Goal: Task Accomplishment & Management: Manage account settings

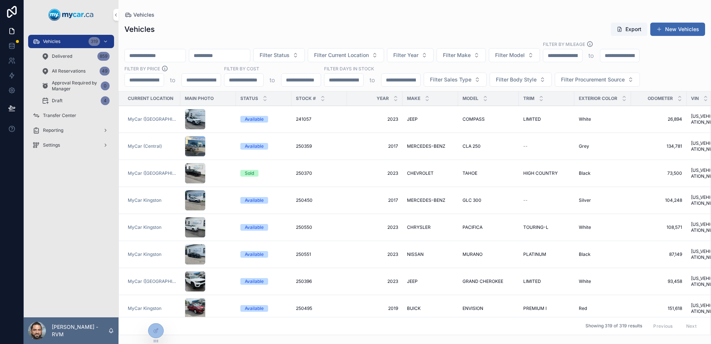
click at [81, 58] on div "Delivered 859" at bounding box center [75, 56] width 68 height 12
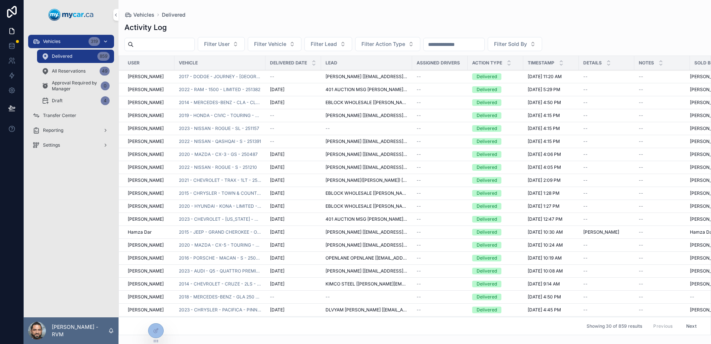
click at [68, 43] on div "Vehicles 319" at bounding box center [71, 42] width 77 height 12
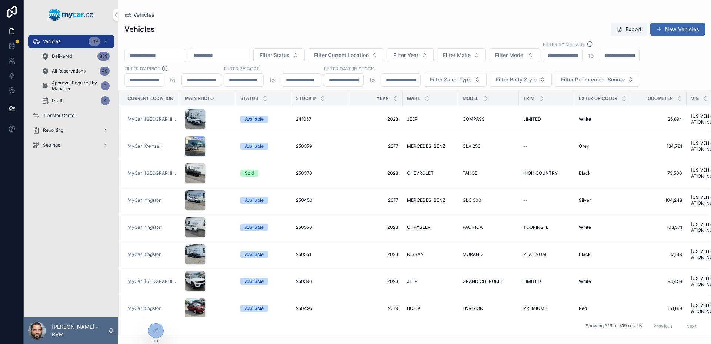
click at [213, 114] on div "scrollable content" at bounding box center [208, 119] width 47 height 21
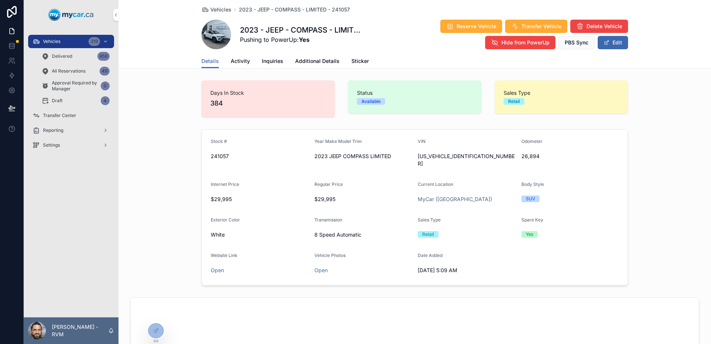
click at [315, 58] on span "Additional Details" at bounding box center [317, 60] width 44 height 7
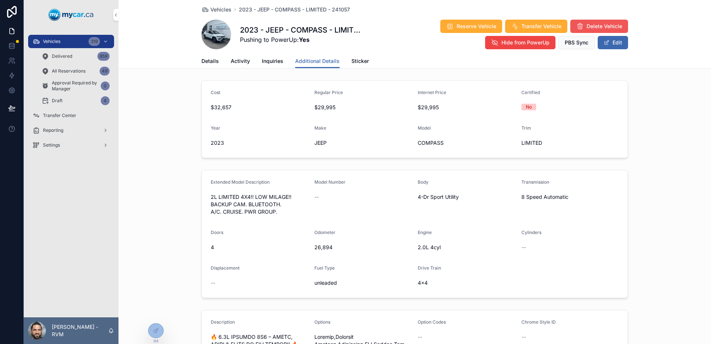
click at [621, 26] on button "Delete Vehicle" at bounding box center [599, 26] width 58 height 13
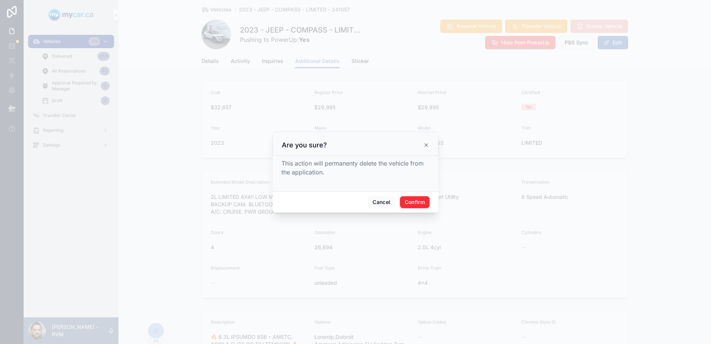
click at [424, 145] on icon at bounding box center [426, 145] width 6 height 6
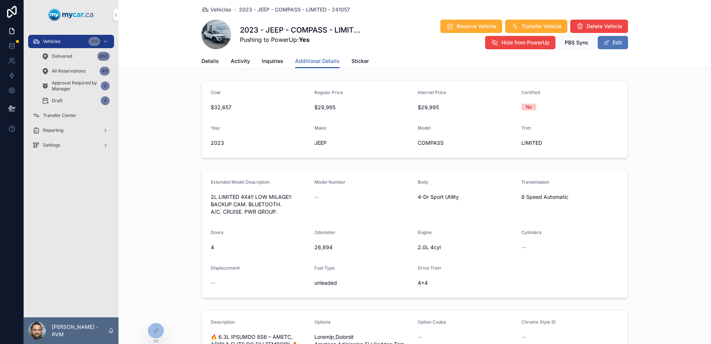
click at [610, 47] on button "Edit" at bounding box center [612, 42] width 30 height 13
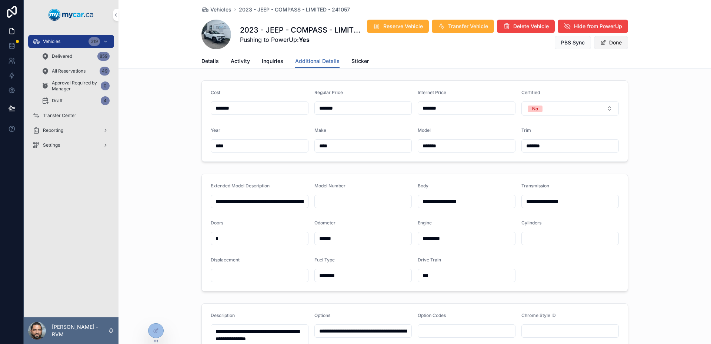
click at [601, 45] on button "Done" at bounding box center [611, 42] width 34 height 13
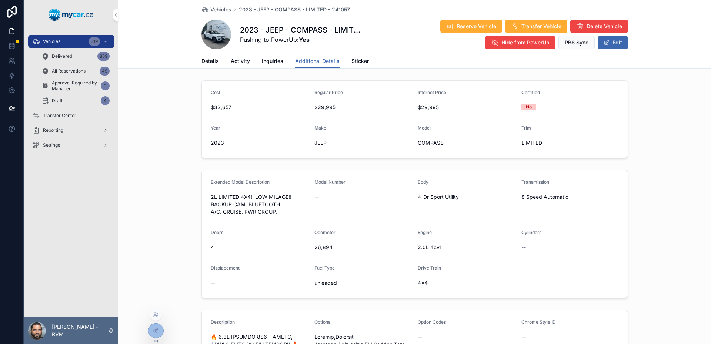
click at [154, 329] on icon at bounding box center [156, 331] width 6 height 6
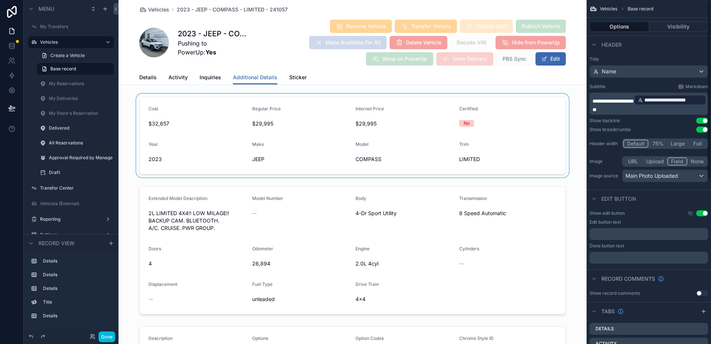
click at [471, 127] on div "scrollable content" at bounding box center [352, 136] width 468 height 84
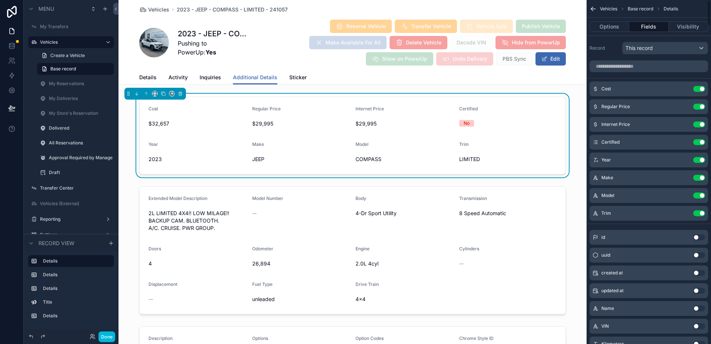
click at [638, 57] on div "scrollable content" at bounding box center [648, 66] width 124 height 18
click at [644, 65] on input "scrollable content" at bounding box center [648, 66] width 118 height 12
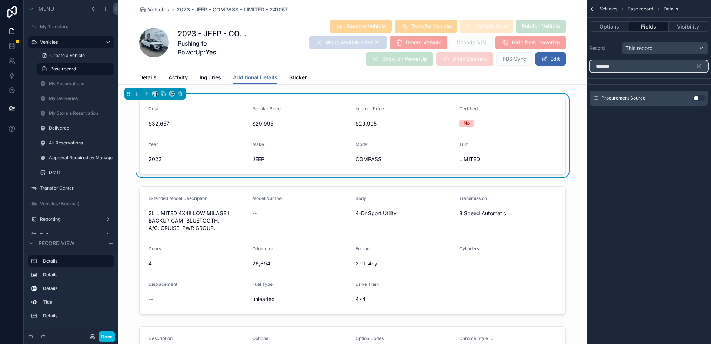
type input "*******"
click at [697, 96] on button "Use setting" at bounding box center [699, 98] width 12 height 6
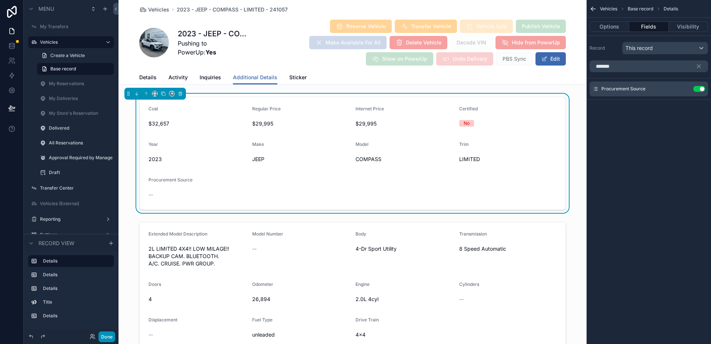
click at [113, 336] on button "Done" at bounding box center [106, 336] width 17 height 11
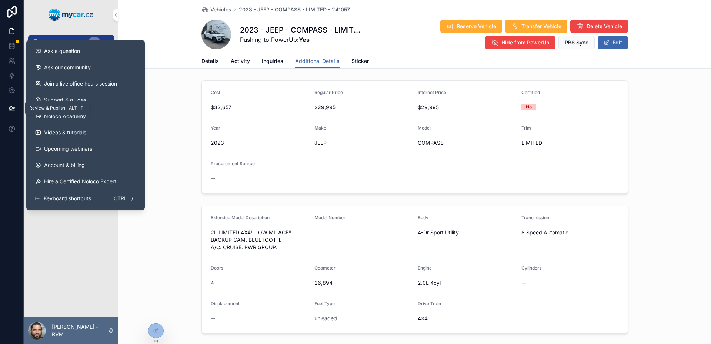
click at [10, 108] on icon at bounding box center [12, 108] width 6 height 4
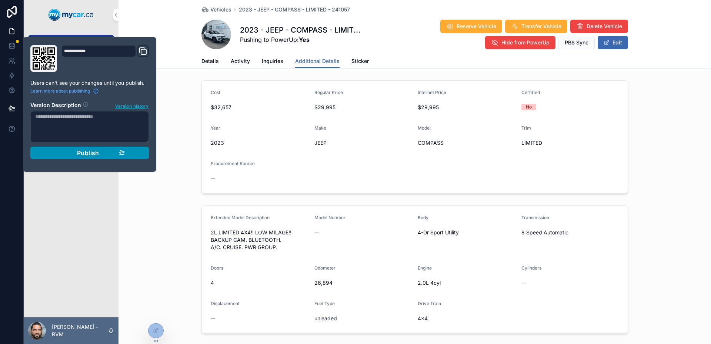
click at [85, 153] on span "Publish" at bounding box center [88, 152] width 22 height 7
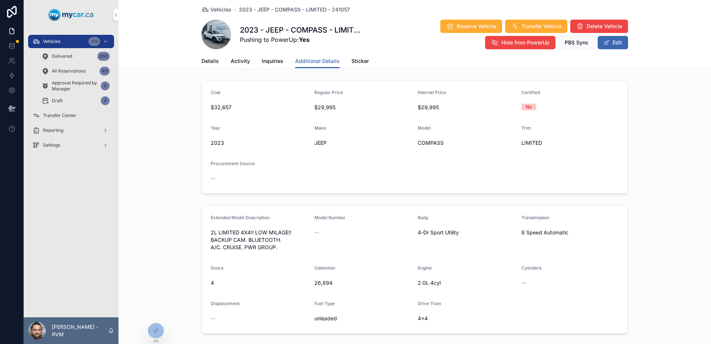
drag, startPoint x: 205, startPoint y: 63, endPoint x: 264, endPoint y: 65, distance: 58.5
click at [205, 63] on span "Details" at bounding box center [209, 60] width 17 height 7
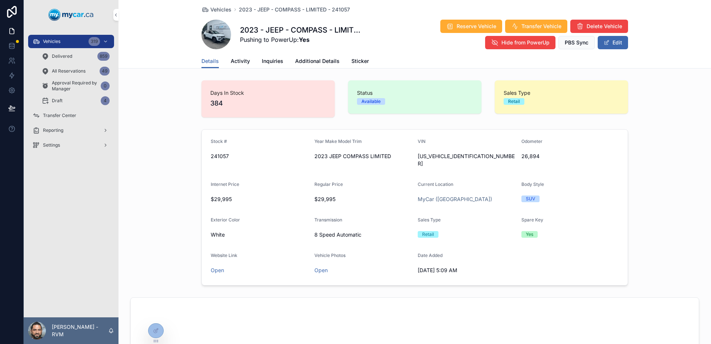
click at [322, 57] on span "Additional Details" at bounding box center [317, 60] width 44 height 7
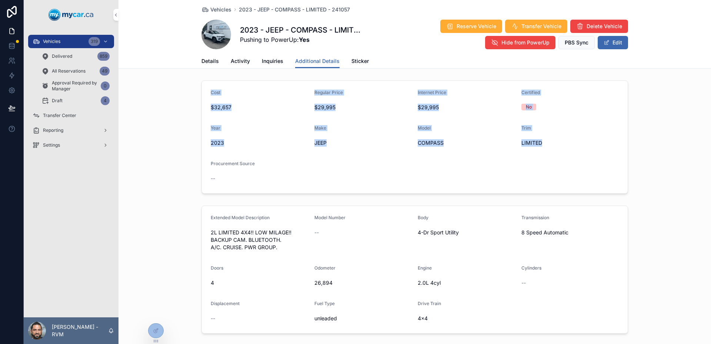
drag, startPoint x: 457, startPoint y: 138, endPoint x: 198, endPoint y: 92, distance: 262.9
click at [198, 92] on div "Cost $32,657 Regular Price $29,995 Internet Price $29,995 Certified No Year [DA…" at bounding box center [414, 136] width 592 height 119
drag, startPoint x: 198, startPoint y: 92, endPoint x: 534, endPoint y: 172, distance: 345.1
click at [533, 172] on div "Cost $32,657 Regular Price $29,995 Internet Price $29,995 Certified No Year [DA…" at bounding box center [414, 136] width 592 height 119
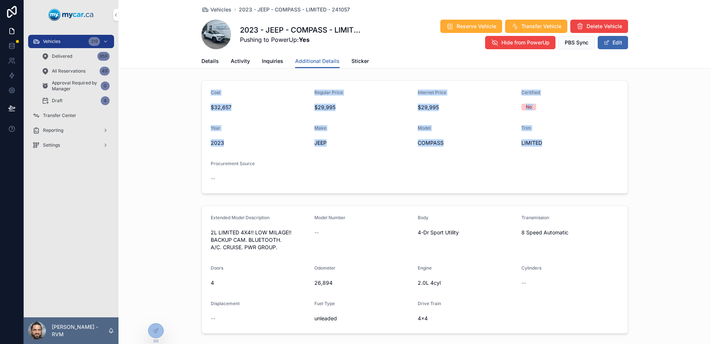
click at [534, 172] on form "Cost $32,657 Regular Price $29,995 Internet Price $29,995 Certified No Year [DA…" at bounding box center [415, 137] width 426 height 113
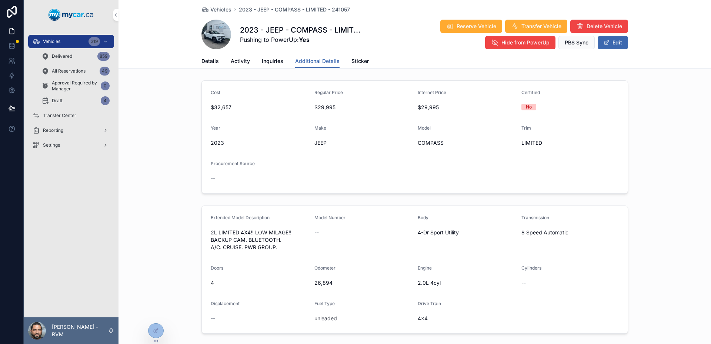
drag, startPoint x: 492, startPoint y: 176, endPoint x: 449, endPoint y: 133, distance: 61.2
click at [449, 134] on form "Cost $32,657 Regular Price $29,995 Internet Price $29,995 Certified No Year [DA…" at bounding box center [415, 137] width 426 height 113
click at [447, 131] on div "Model" at bounding box center [466, 129] width 98 height 9
click at [203, 61] on span "Details" at bounding box center [209, 60] width 17 height 7
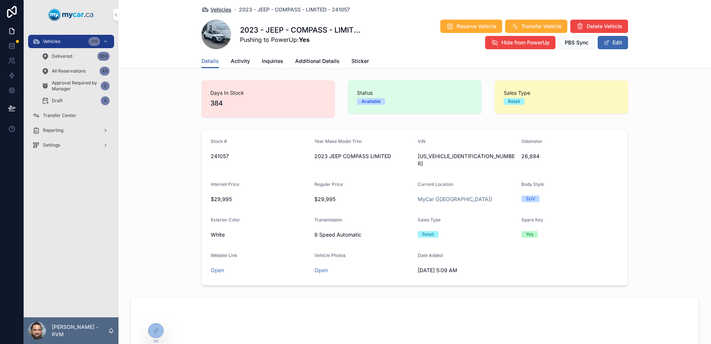
click at [220, 7] on span "Vehicles" at bounding box center [220, 9] width 21 height 7
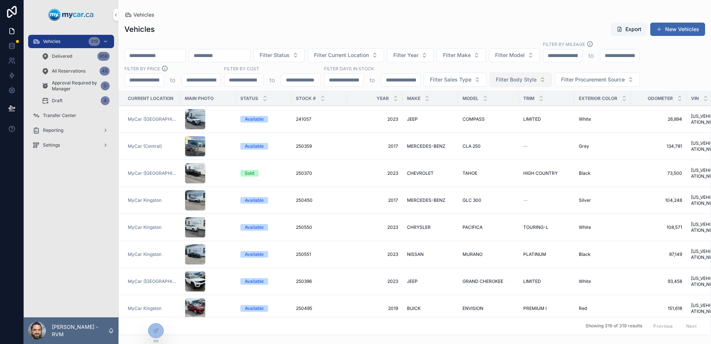
click at [522, 82] on span "Filter Body Style" at bounding box center [516, 79] width 41 height 7
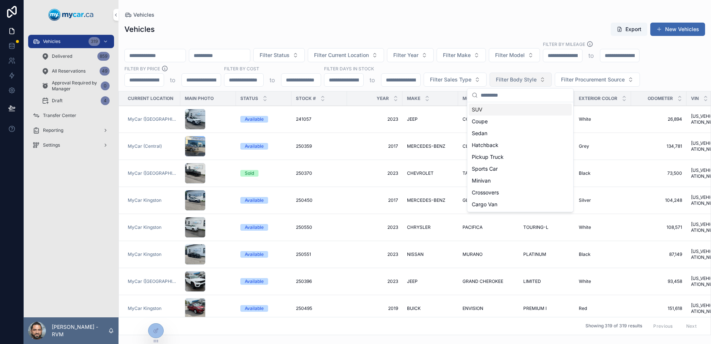
click at [522, 82] on span "Filter Body Style" at bounding box center [516, 79] width 41 height 7
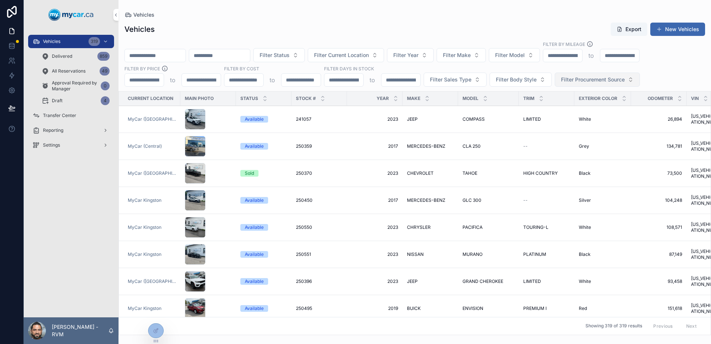
click at [591, 84] on button "Filter Procurement Source" at bounding box center [596, 80] width 85 height 14
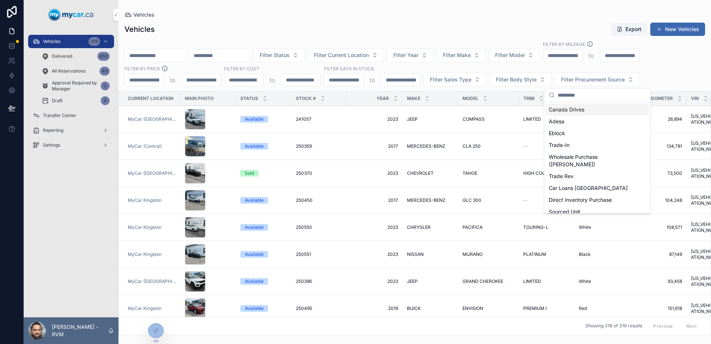
click at [655, 83] on div "Filter Status Filter Current Location Filter Year Filter Make Filter Model Filt…" at bounding box center [414, 64] width 592 height 46
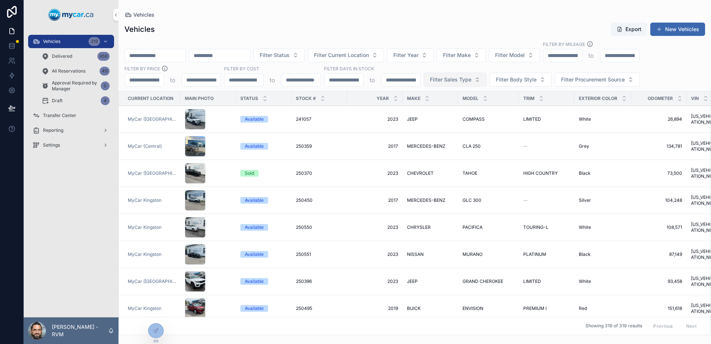
click at [464, 78] on span "Filter Sales Type" at bounding box center [450, 79] width 41 height 7
click at [447, 77] on span "Filter Sales Type" at bounding box center [450, 79] width 41 height 7
click at [469, 123] on div "Retail" at bounding box center [454, 121] width 103 height 12
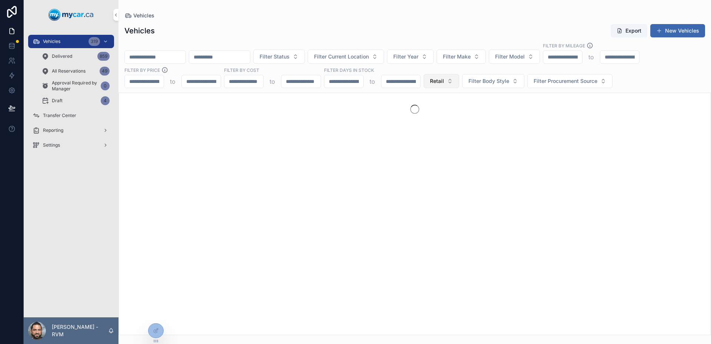
click at [448, 83] on button "Retail" at bounding box center [441, 81] width 36 height 14
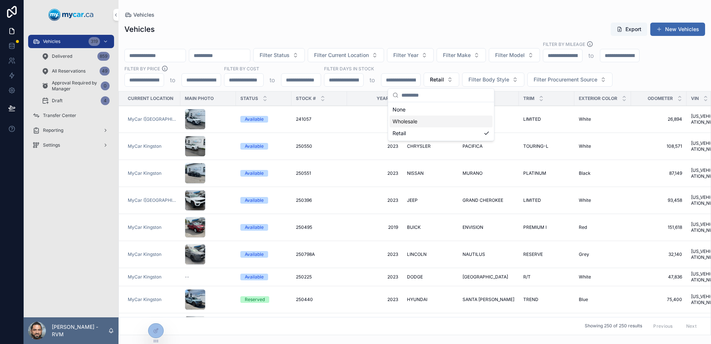
click at [450, 114] on div "None" at bounding box center [440, 110] width 103 height 12
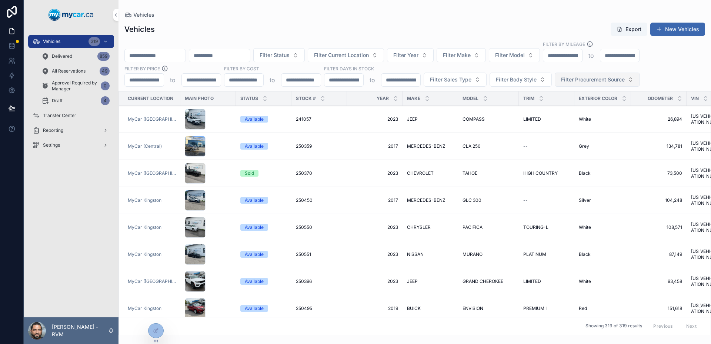
drag, startPoint x: 551, startPoint y: 86, endPoint x: 585, endPoint y: 82, distance: 34.3
click at [551, 85] on div "Filter Status Filter Current Location Filter Year Filter Make Filter Model Filt…" at bounding box center [414, 64] width 592 height 46
click at [585, 82] on span "Filter Procurement Source" at bounding box center [593, 79] width 64 height 7
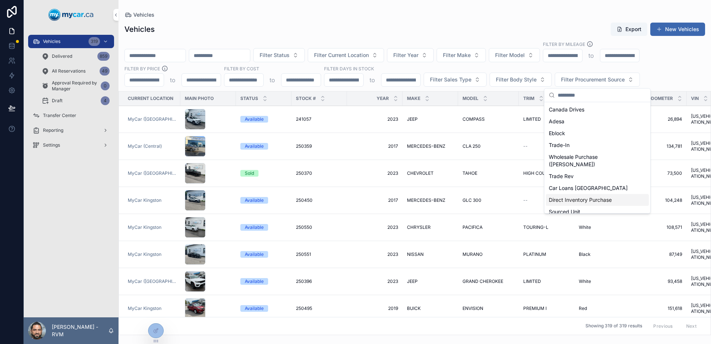
scroll to position [22, 0]
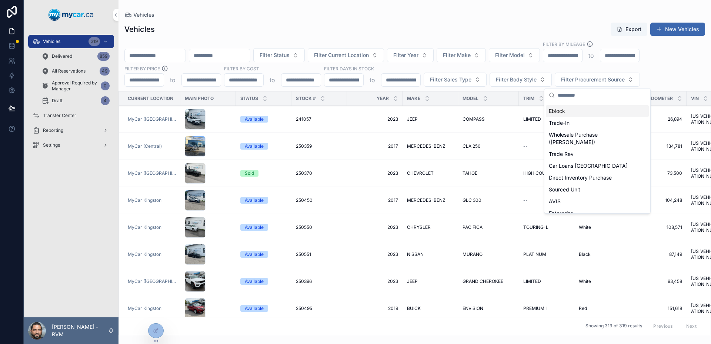
click at [653, 75] on div "Filter Status Filter Current Location Filter Year Filter Make Filter Model Filt…" at bounding box center [414, 64] width 592 height 46
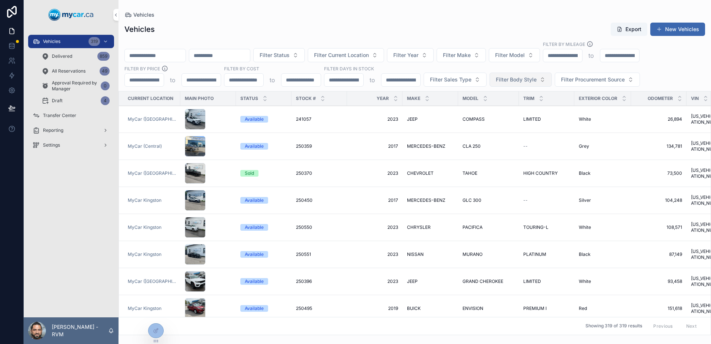
click at [511, 84] on button "Filter Body Style" at bounding box center [520, 80] width 62 height 14
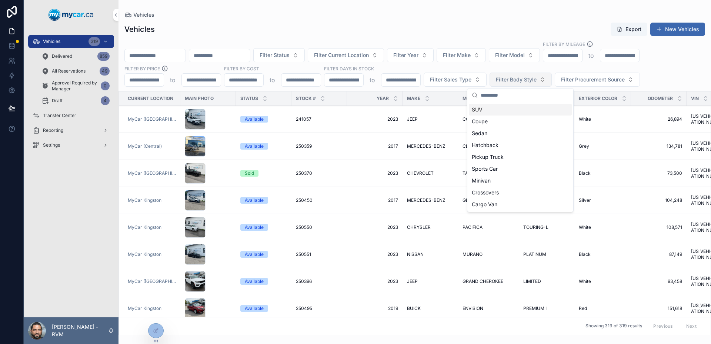
click at [511, 84] on button "Filter Body Style" at bounding box center [520, 80] width 62 height 14
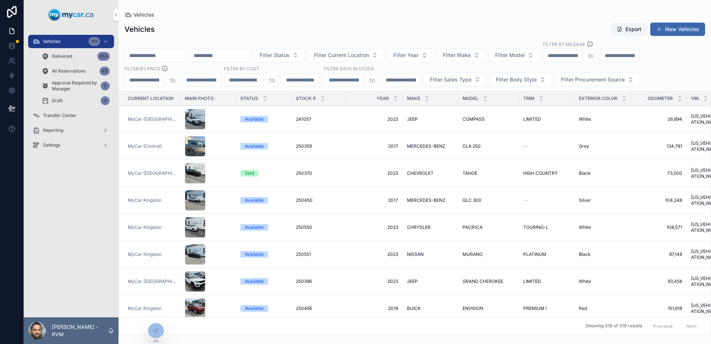
click at [272, 122] on div "Available" at bounding box center [263, 119] width 47 height 7
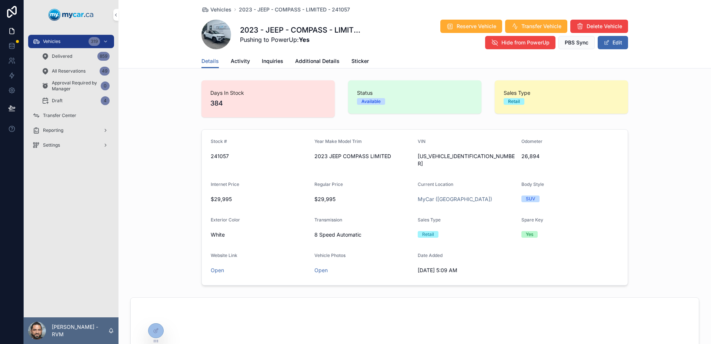
drag, startPoint x: 524, startPoint y: 266, endPoint x: 175, endPoint y: 138, distance: 371.7
click at [175, 138] on div "Stock # 241057 Year Make Model Trim 2023 JEEP COMPASS LIMITED VIN [US_VEHICLE_I…" at bounding box center [414, 207] width 592 height 162
drag, startPoint x: 187, startPoint y: 141, endPoint x: 544, endPoint y: 270, distance: 380.1
click at [544, 270] on div "Stock # 241057 Year Make Model Trim 2023 JEEP COMPASS LIMITED VIN [US_VEHICLE_I…" at bounding box center [414, 207] width 592 height 162
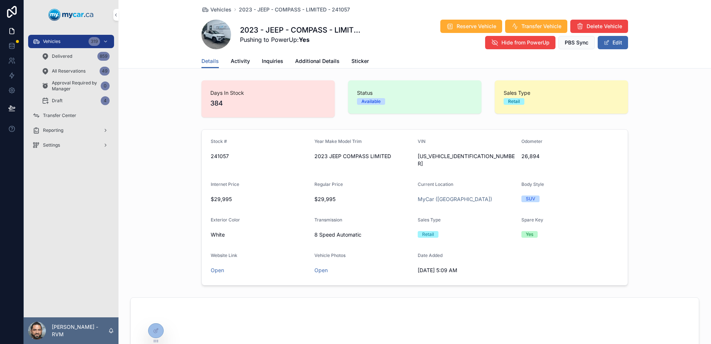
click at [544, 270] on form "Stock # 241057 Year Make Model Trim 2023 JEEP COMPASS LIMITED VIN [US_VEHICLE_I…" at bounding box center [415, 207] width 426 height 155
click at [305, 62] on span "Additional Details" at bounding box center [317, 60] width 44 height 7
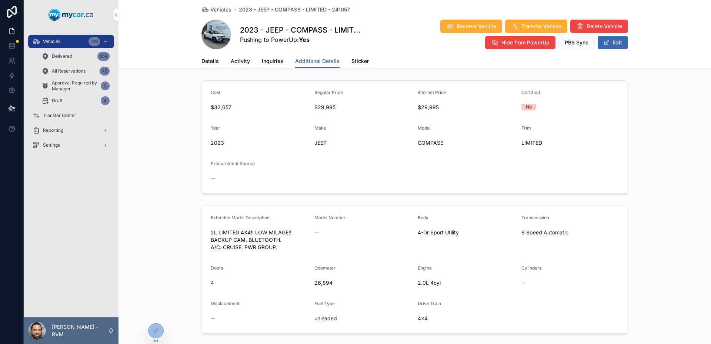
click at [211, 61] on span "Details" at bounding box center [209, 60] width 17 height 7
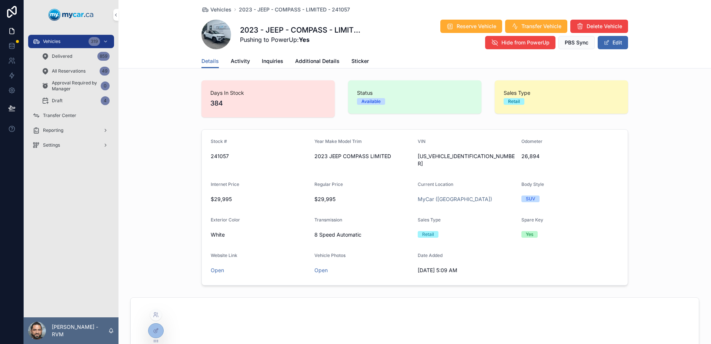
click at [158, 327] on div at bounding box center [155, 330] width 15 height 14
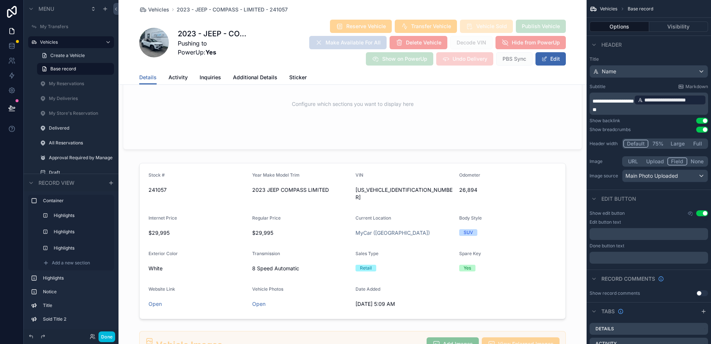
scroll to position [814, 0]
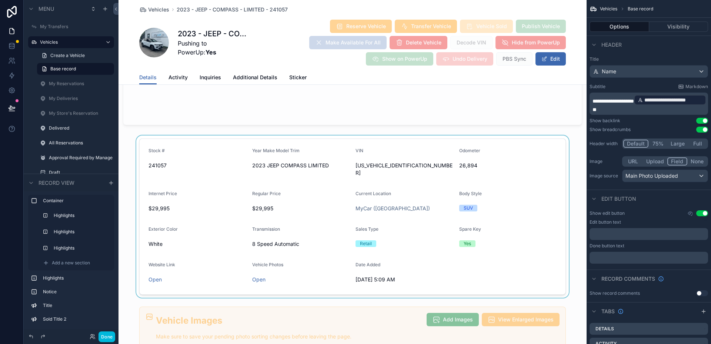
click at [527, 199] on div "scrollable content" at bounding box center [352, 216] width 468 height 162
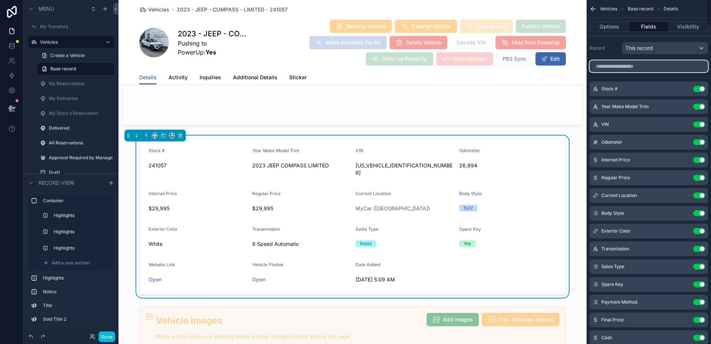
click at [633, 71] on input "scrollable content" at bounding box center [648, 66] width 118 height 12
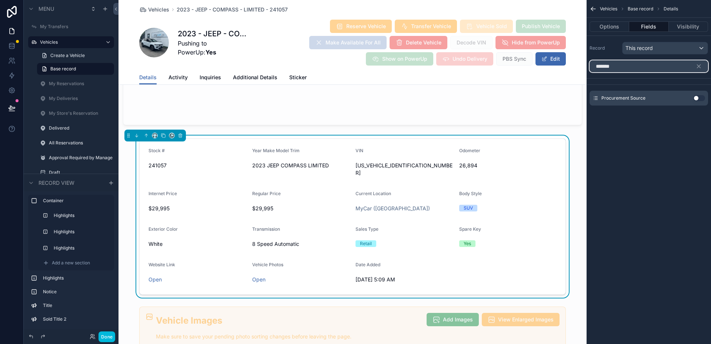
type input "*******"
click at [702, 96] on button "Use setting" at bounding box center [699, 98] width 12 height 6
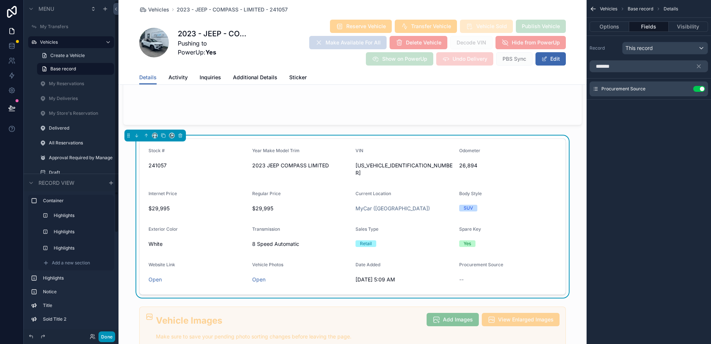
click at [105, 337] on button "Done" at bounding box center [106, 336] width 17 height 11
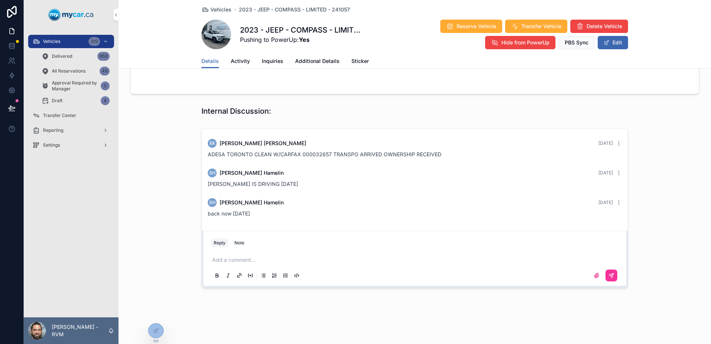
scroll to position [540, 0]
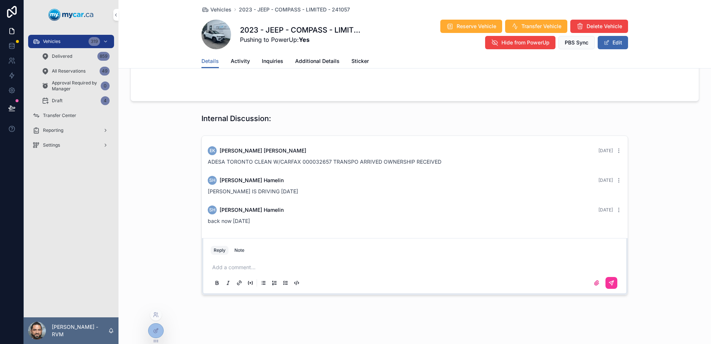
click at [157, 330] on icon at bounding box center [156, 331] width 6 height 6
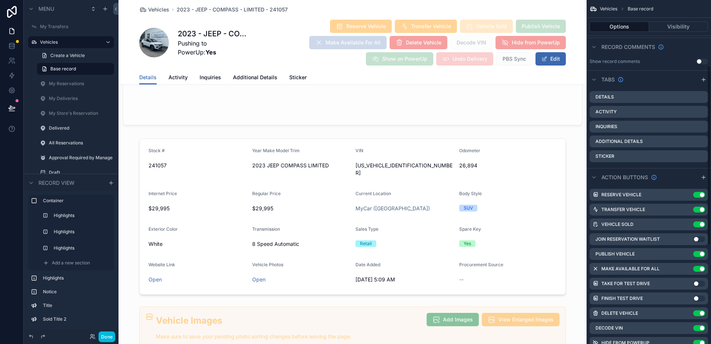
scroll to position [313, 0]
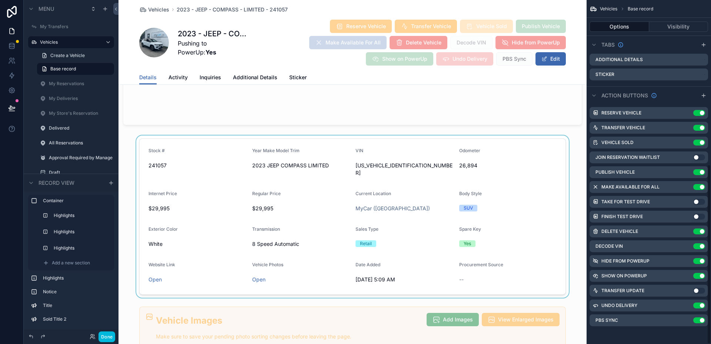
click at [546, 160] on div "scrollable content" at bounding box center [352, 216] width 468 height 162
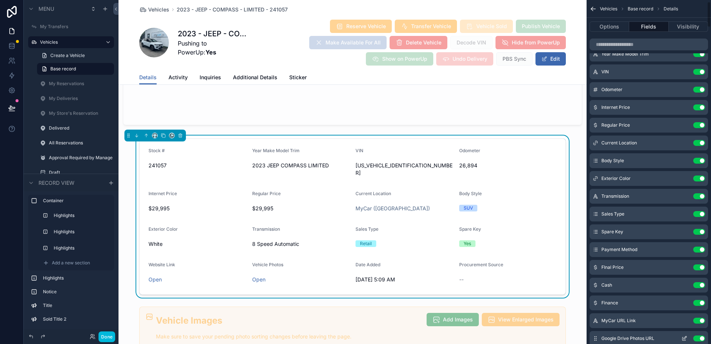
scroll to position [91, 0]
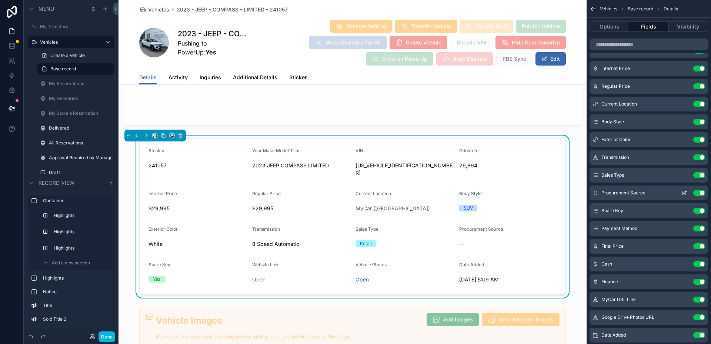
click at [682, 193] on icon "scrollable content" at bounding box center [683, 193] width 3 height 3
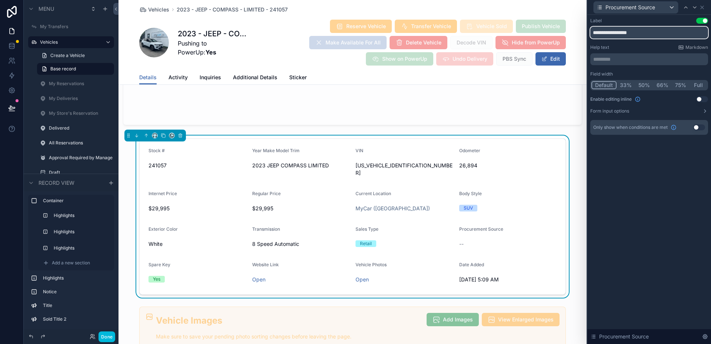
click at [607, 30] on input "**********" at bounding box center [649, 33] width 118 height 12
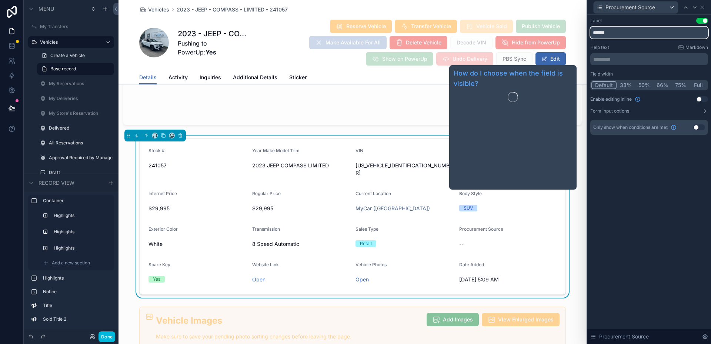
type input "******"
click at [654, 204] on div "Label Use setting ****** Help text Markdown ********* ﻿ Field width Default 33%…" at bounding box center [649, 179] width 124 height 329
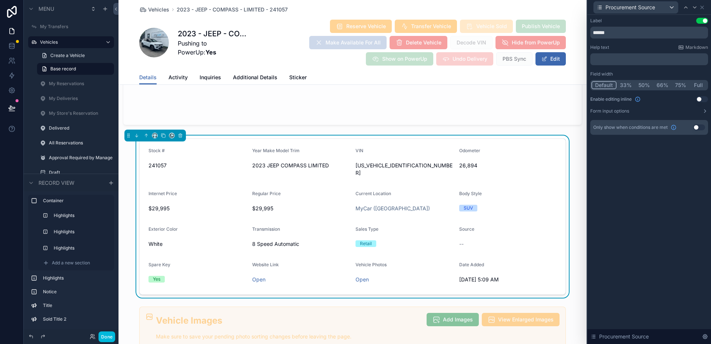
scroll to position [17, 0]
click at [704, 10] on icon at bounding box center [702, 7] width 6 height 6
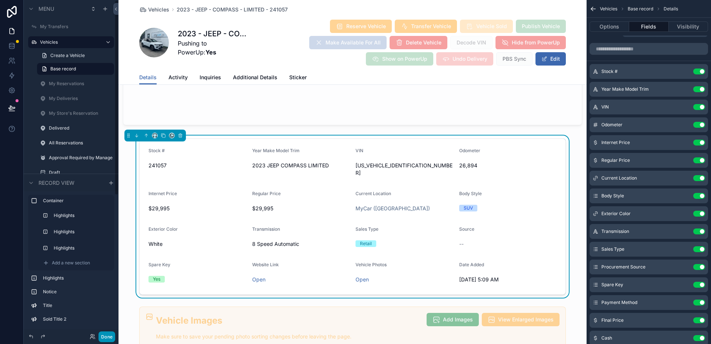
click at [109, 335] on button "Done" at bounding box center [106, 336] width 17 height 11
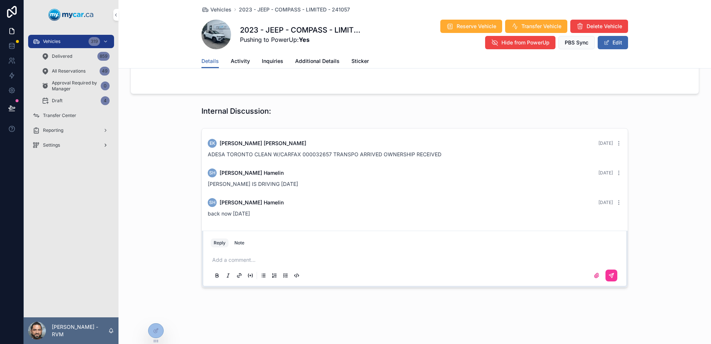
scroll to position [540, 0]
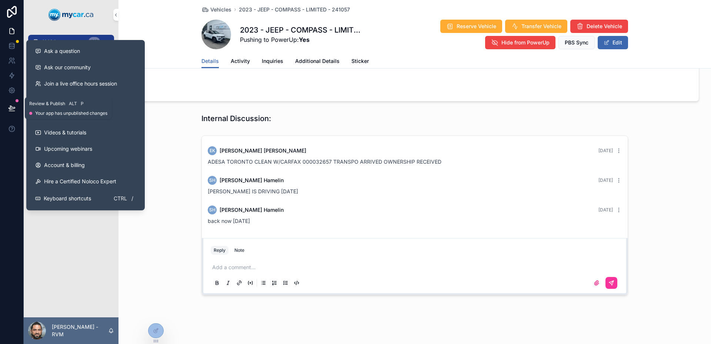
click at [16, 103] on button at bounding box center [12, 108] width 16 height 21
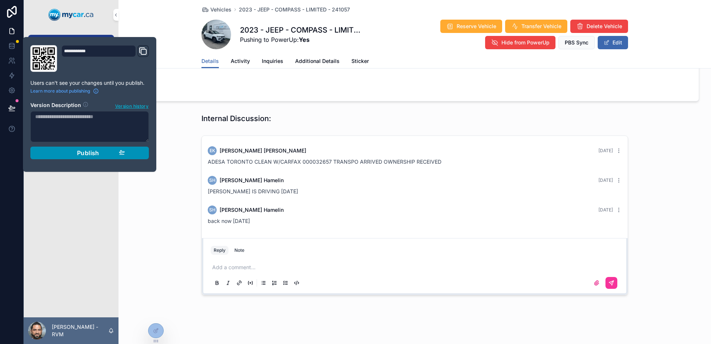
click at [131, 158] on button "Publish" at bounding box center [89, 153] width 118 height 13
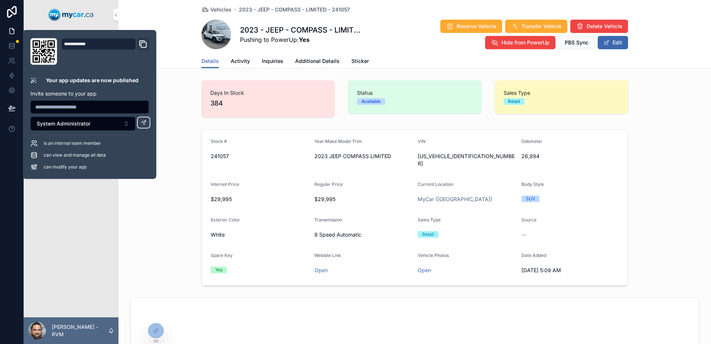
click at [678, 184] on div "Stock # 241057 Year Make Model Trim 2023 JEEP COMPASS LIMITED VIN [US_VEHICLE_I…" at bounding box center [414, 207] width 592 height 162
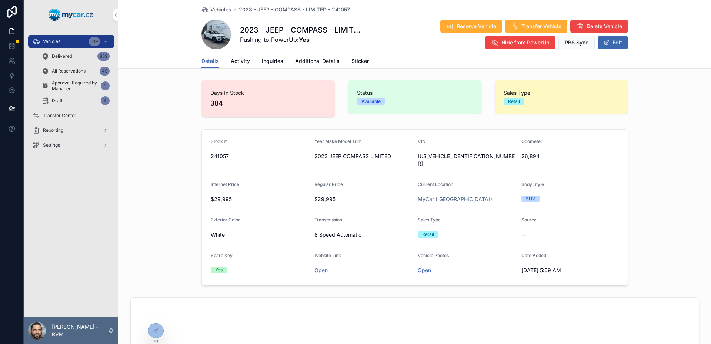
drag, startPoint x: 529, startPoint y: 235, endPoint x: 404, endPoint y: 211, distance: 127.3
click at [404, 211] on form "Stock # 241057 Year Make Model Trim 2023 JEEP COMPASS LIMITED VIN [US_VEHICLE_I…" at bounding box center [415, 207] width 426 height 155
click at [404, 217] on div "Transmission" at bounding box center [363, 221] width 98 height 9
drag, startPoint x: 404, startPoint y: 211, endPoint x: 562, endPoint y: 235, distance: 159.4
click at [562, 235] on form "Stock # 241057 Year Make Model Trim 2023 JEEP COMPASS LIMITED VIN [US_VEHICLE_I…" at bounding box center [415, 207] width 426 height 155
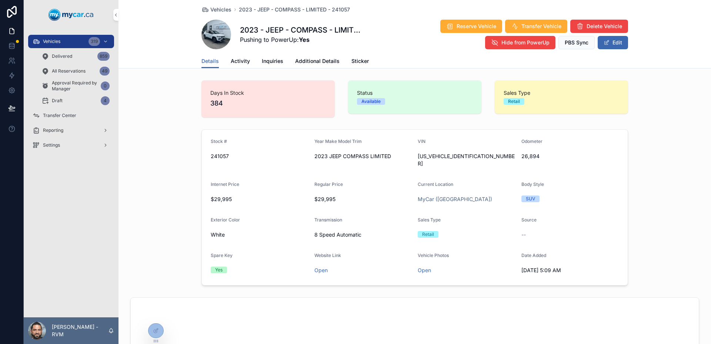
click at [562, 235] on form "Stock # 241057 Year Make Model Trim 2023 JEEP COMPASS LIMITED VIN [US_VEHICLE_I…" at bounding box center [415, 207] width 426 height 155
drag, startPoint x: 449, startPoint y: 213, endPoint x: 212, endPoint y: 221, distance: 237.4
click at [212, 221] on form "Stock # 241057 Year Make Model Trim 2023 JEEP COMPASS LIMITED VIN [US_VEHICLE_I…" at bounding box center [415, 207] width 426 height 155
click at [202, 215] on form "Stock # 241057 Year Make Model Trim 2023 JEEP COMPASS LIMITED VIN [US_VEHICLE_I…" at bounding box center [415, 207] width 426 height 155
drag, startPoint x: 201, startPoint y: 215, endPoint x: 536, endPoint y: 225, distance: 335.8
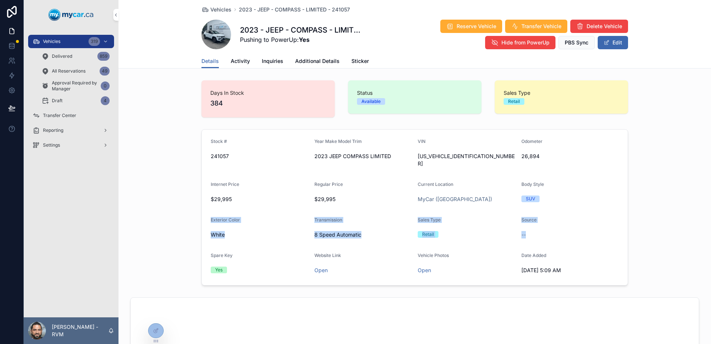
click at [536, 225] on form "Stock # 241057 Year Make Model Trim 2023 JEEP COMPASS LIMITED VIN [US_VEHICLE_I…" at bounding box center [415, 207] width 426 height 155
click at [536, 231] on div "--" at bounding box center [570, 234] width 98 height 7
